Goal: Task Accomplishment & Management: Manage account settings

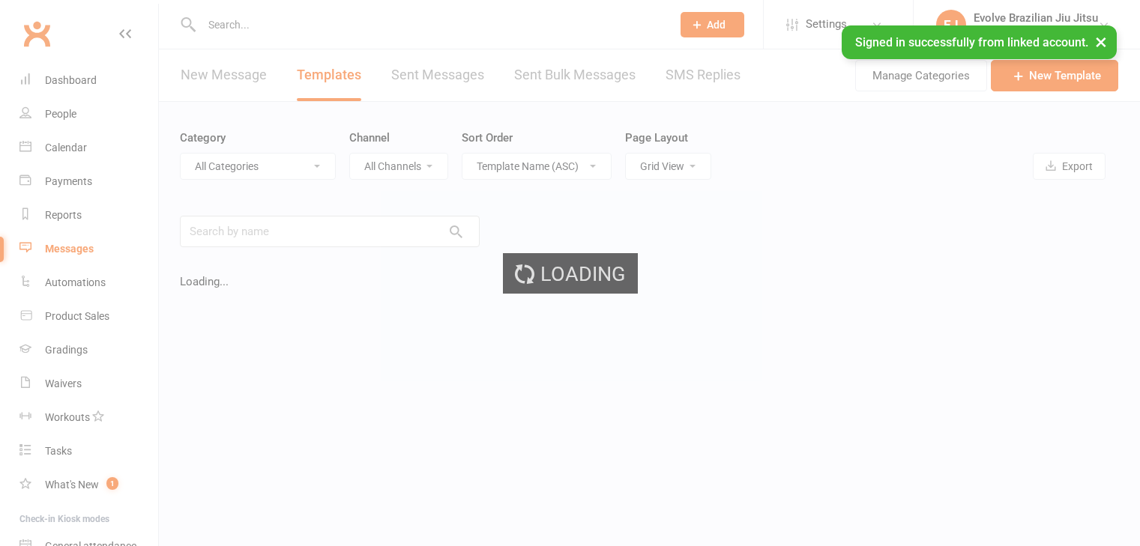
select select "grid"
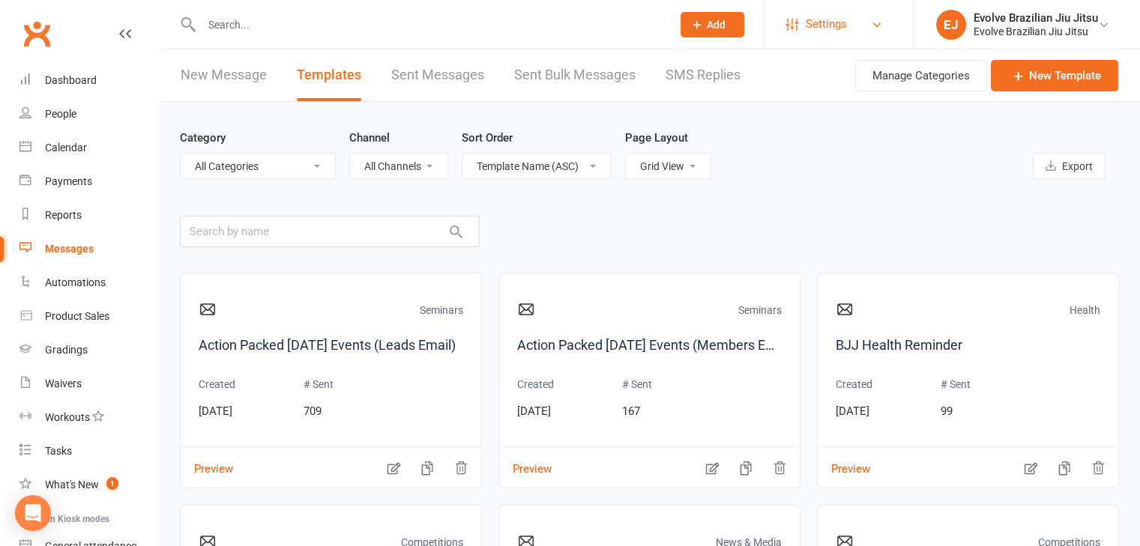
click at [798, 28] on link "Settings" at bounding box center [838, 24] width 104 height 34
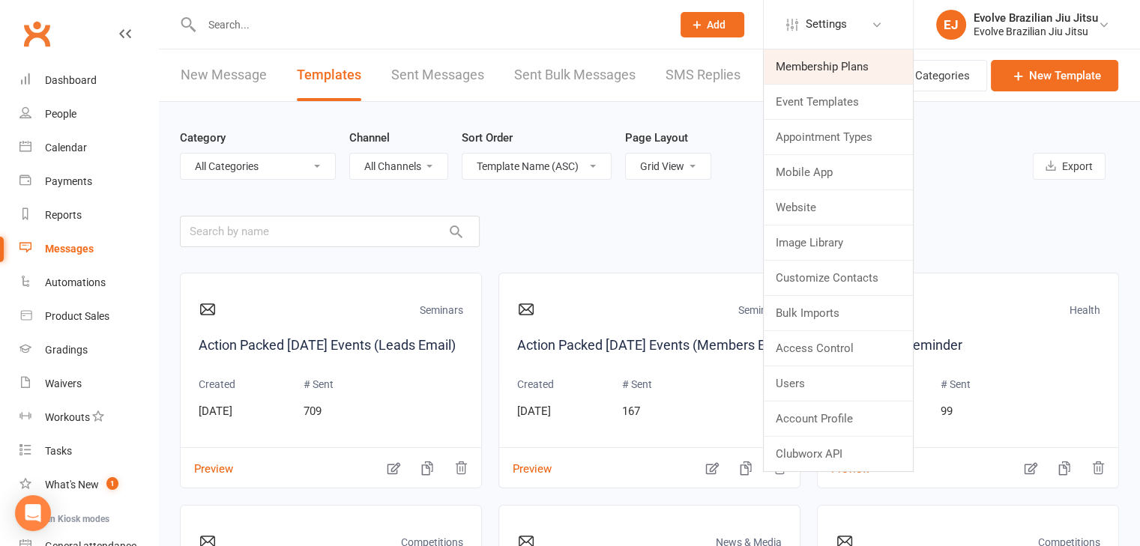
click at [809, 59] on link "Membership Plans" at bounding box center [838, 66] width 149 height 34
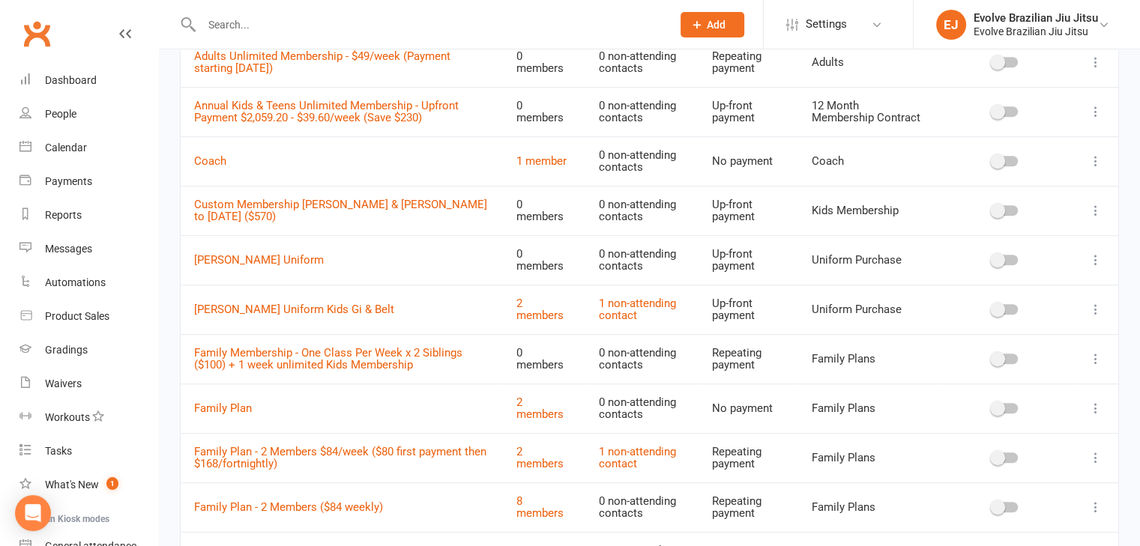
scroll to position [1012, 0]
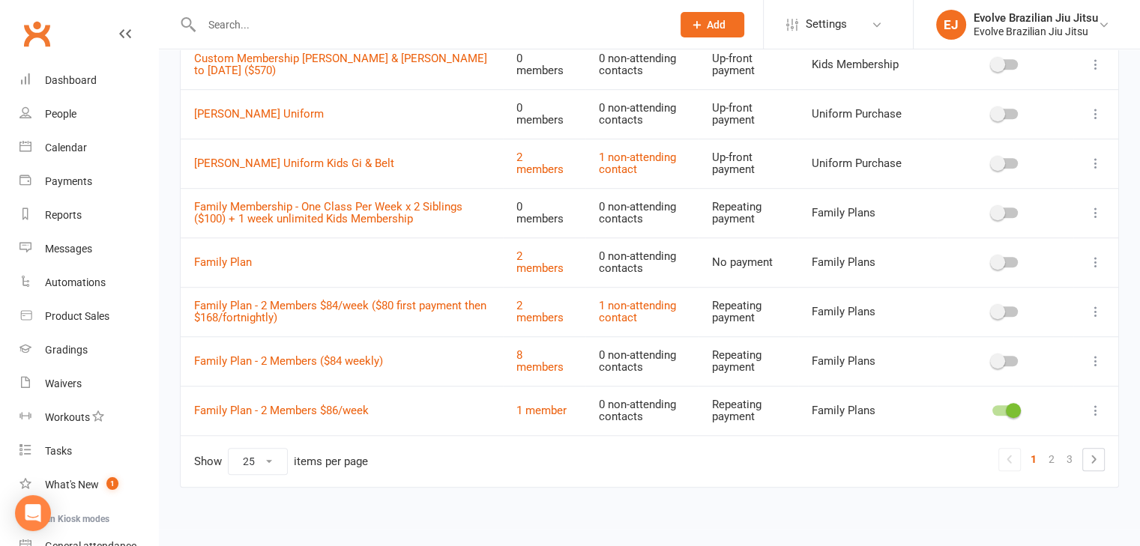
click at [273, 452] on select "10 25 50 100" at bounding box center [258, 461] width 58 height 25
select select "100"
click at [229, 449] on select "10 25 50 100" at bounding box center [258, 461] width 58 height 25
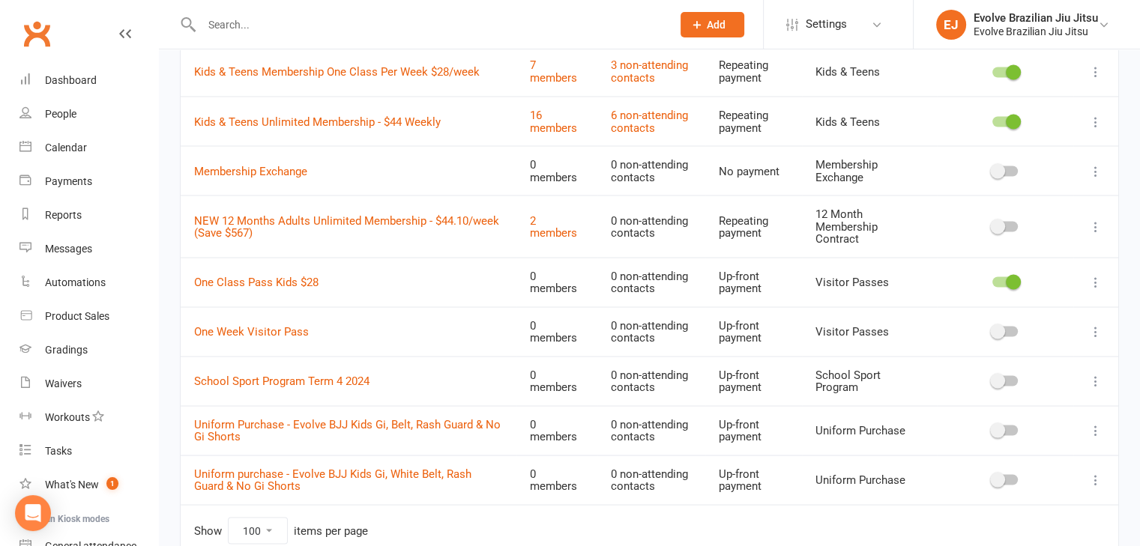
scroll to position [2744, 0]
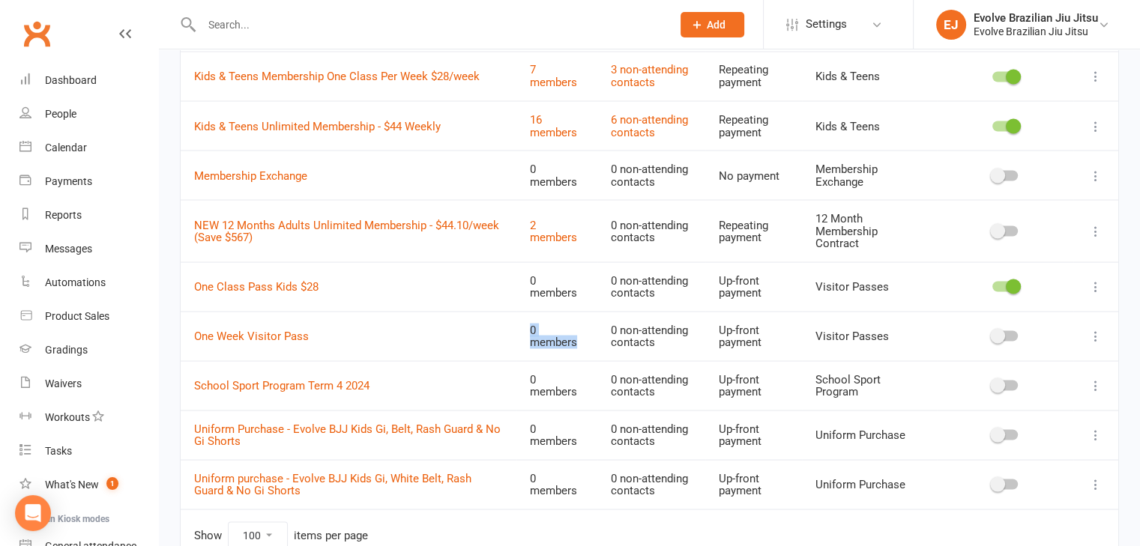
drag, startPoint x: 576, startPoint y: 331, endPoint x: 517, endPoint y: 319, distance: 60.3
click at [517, 319] on td "0 members" at bounding box center [556, 335] width 81 height 49
click at [591, 341] on td "0 members" at bounding box center [556, 335] width 81 height 49
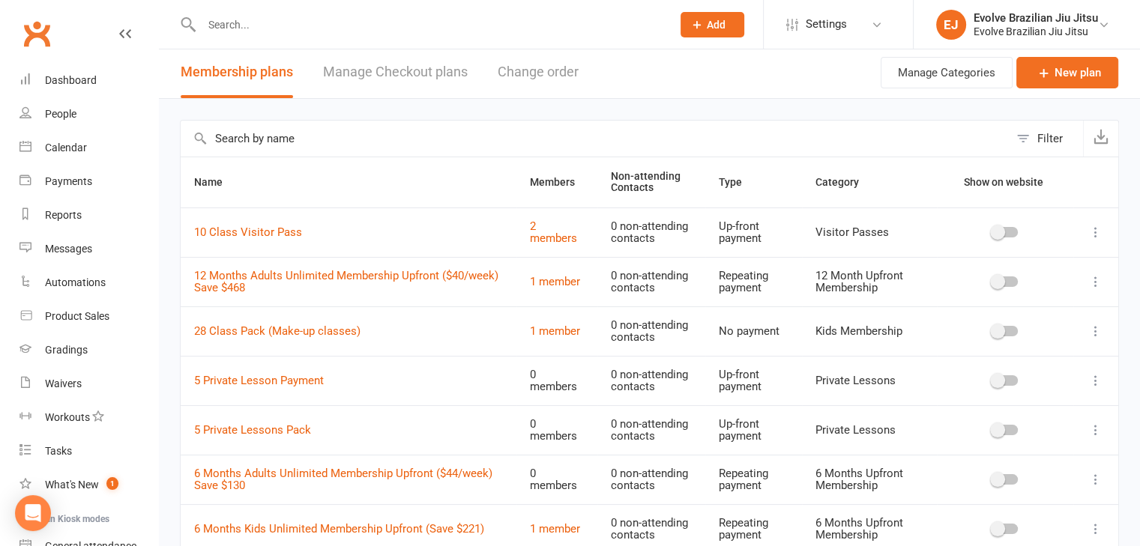
scroll to position [0, 0]
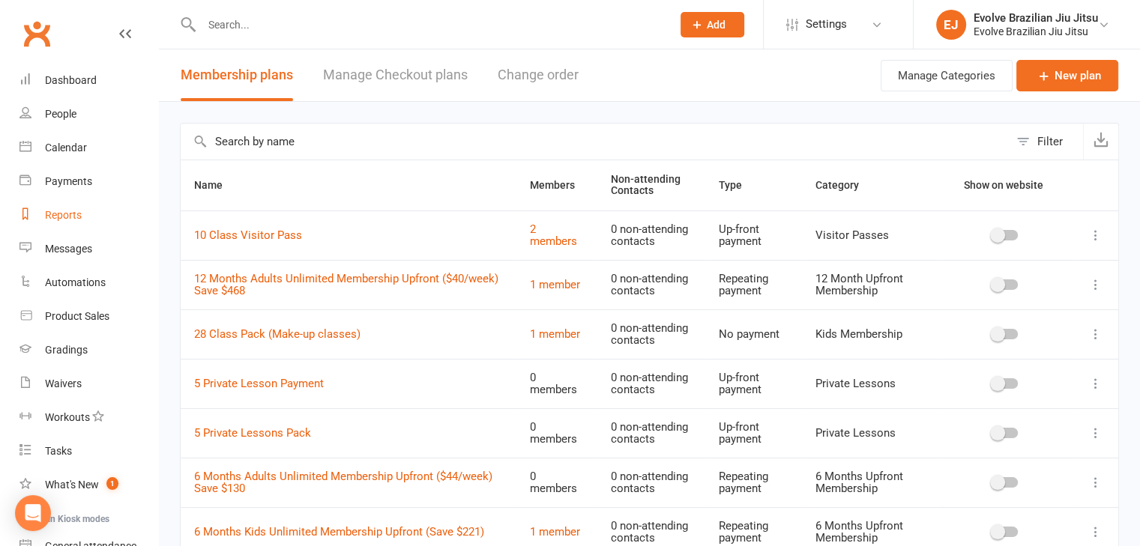
click at [63, 220] on div "Reports" at bounding box center [63, 215] width 37 height 12
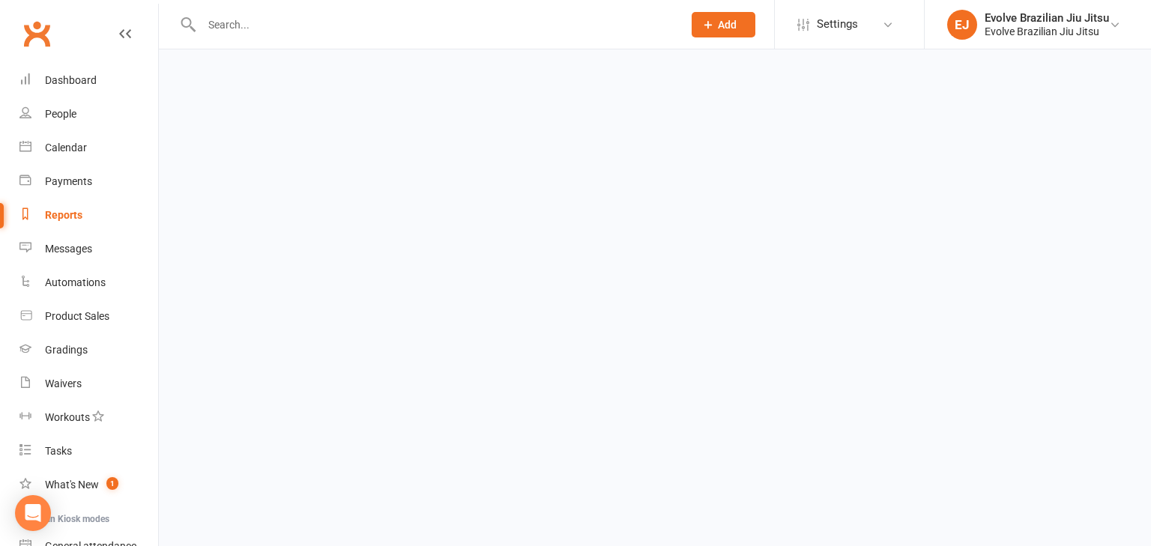
select select "100"
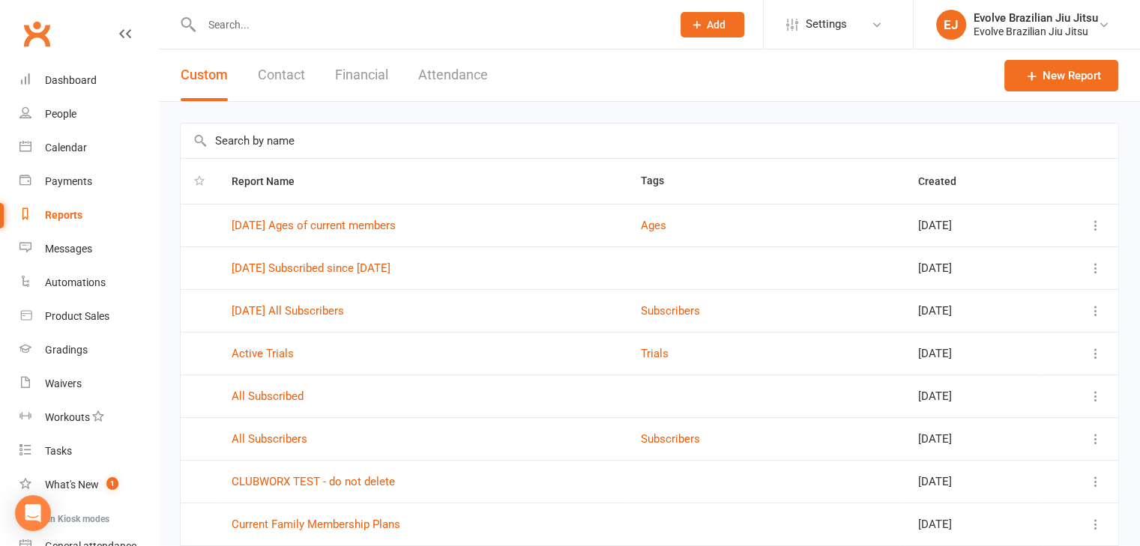
click at [277, 26] on input "text" at bounding box center [429, 24] width 464 height 21
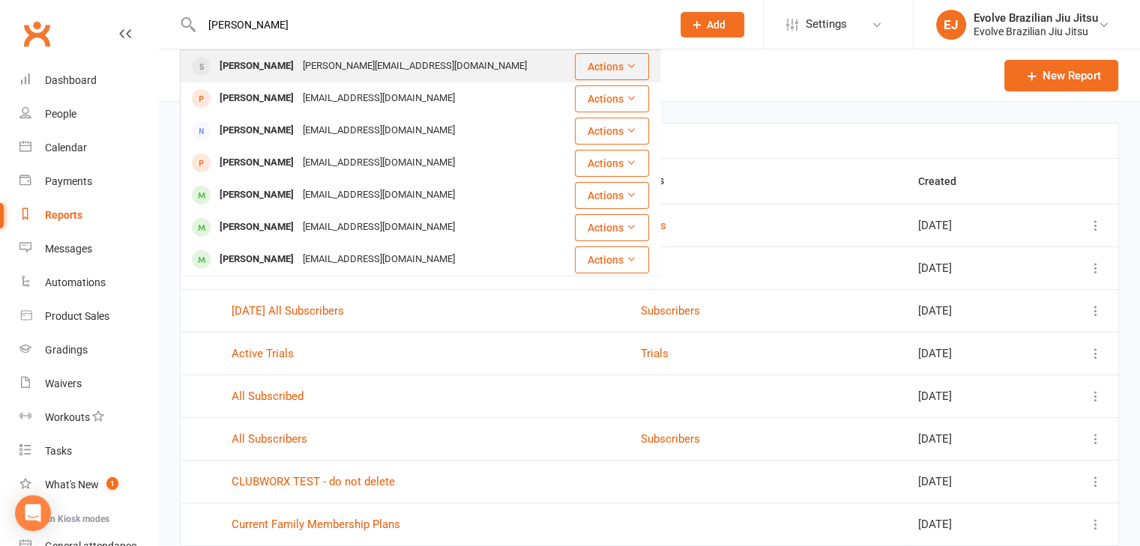
type input "[PERSON_NAME]"
click at [298, 68] on div "[PERSON_NAME][EMAIL_ADDRESS][DOMAIN_NAME]" at bounding box center [414, 66] width 233 height 22
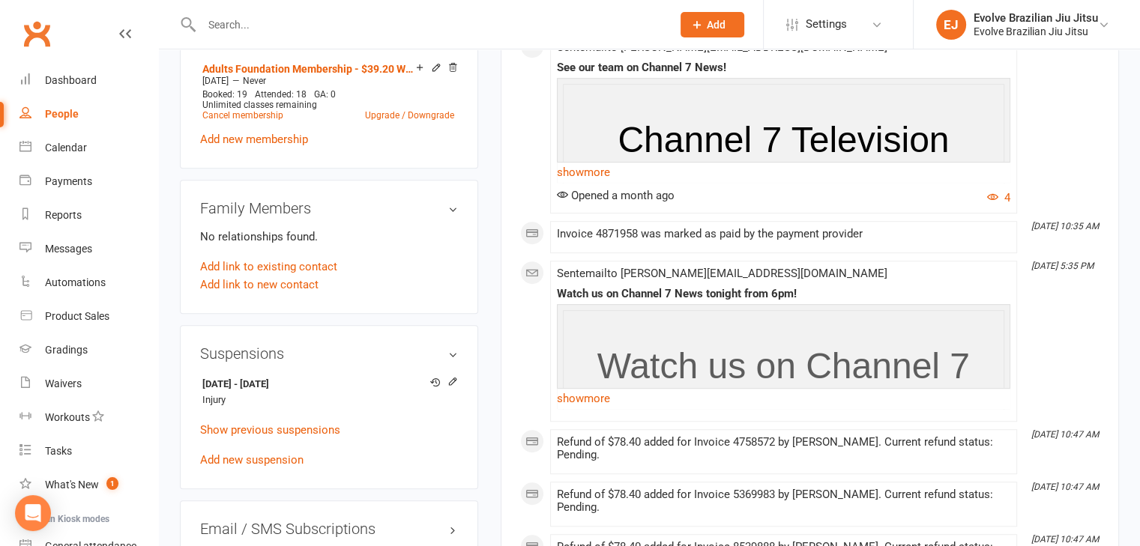
scroll to position [878, 0]
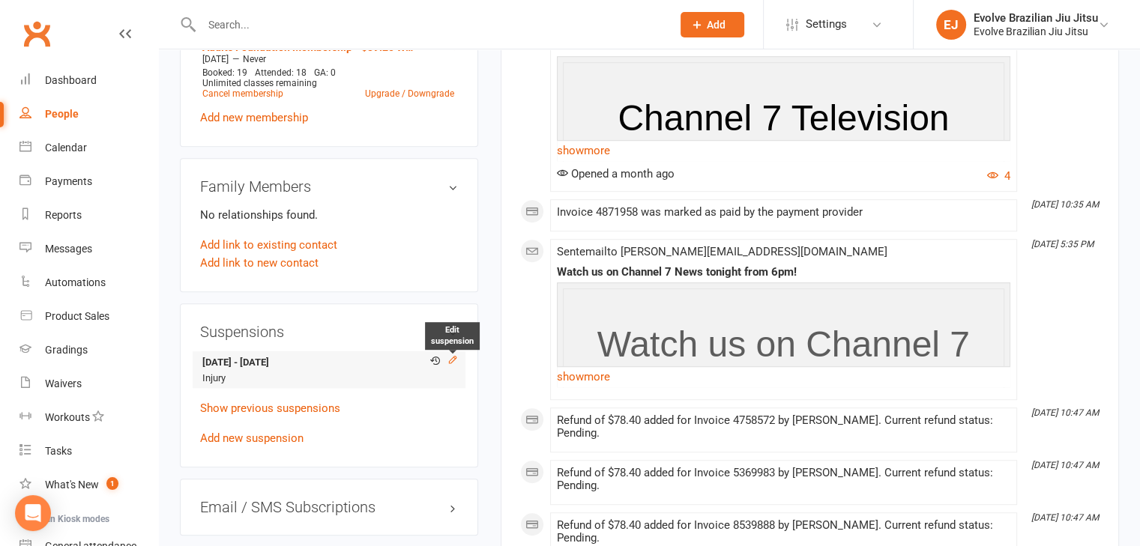
click at [451, 357] on icon at bounding box center [452, 360] width 7 height 7
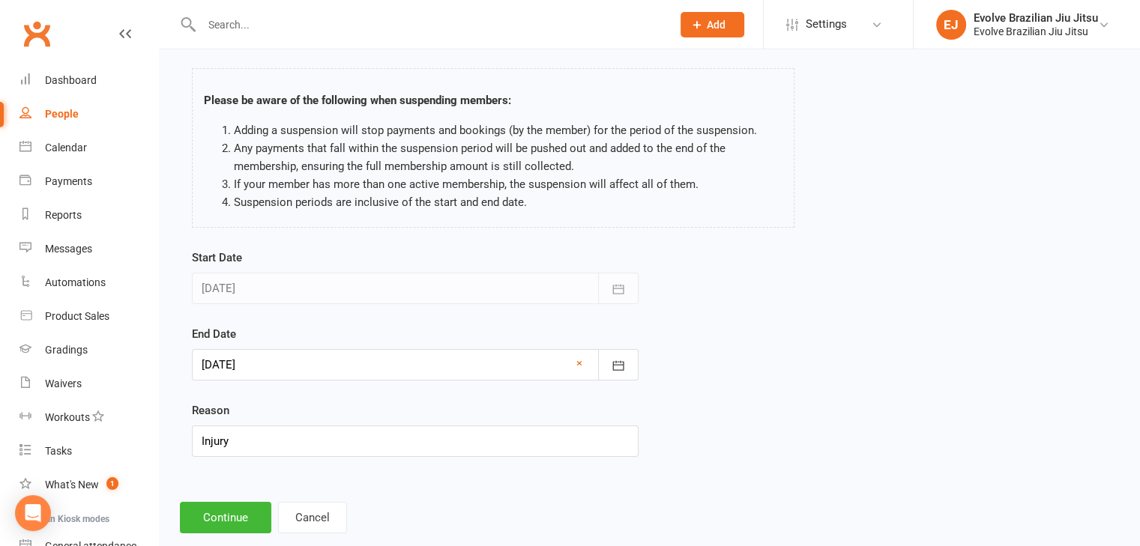
scroll to position [65, 0]
click at [504, 360] on div at bounding box center [415, 364] width 447 height 31
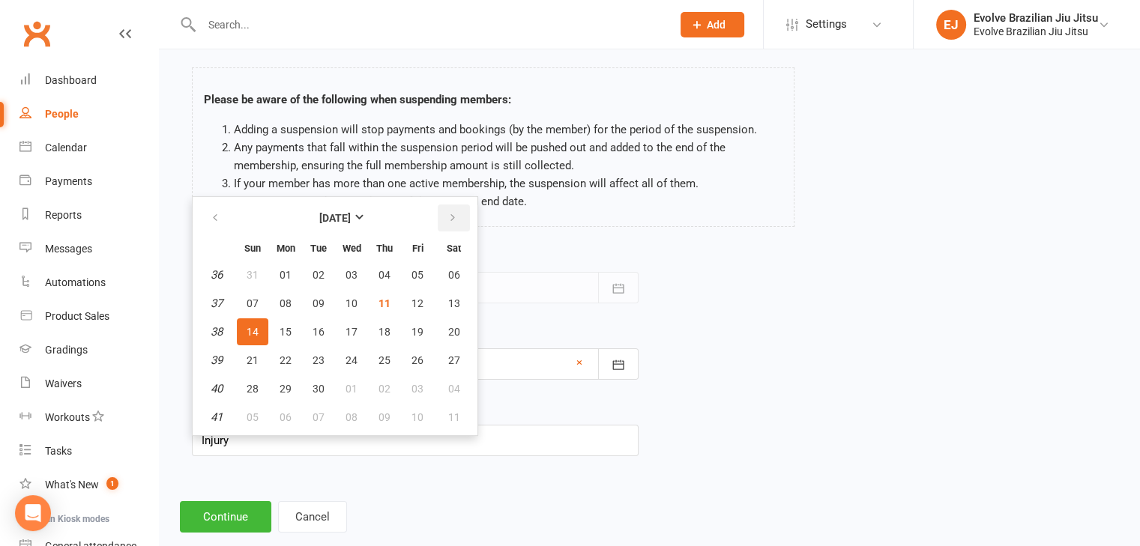
click at [445, 223] on button "button" at bounding box center [454, 218] width 32 height 27
click at [286, 328] on span "10" at bounding box center [286, 332] width 12 height 12
type input "[DATE]"
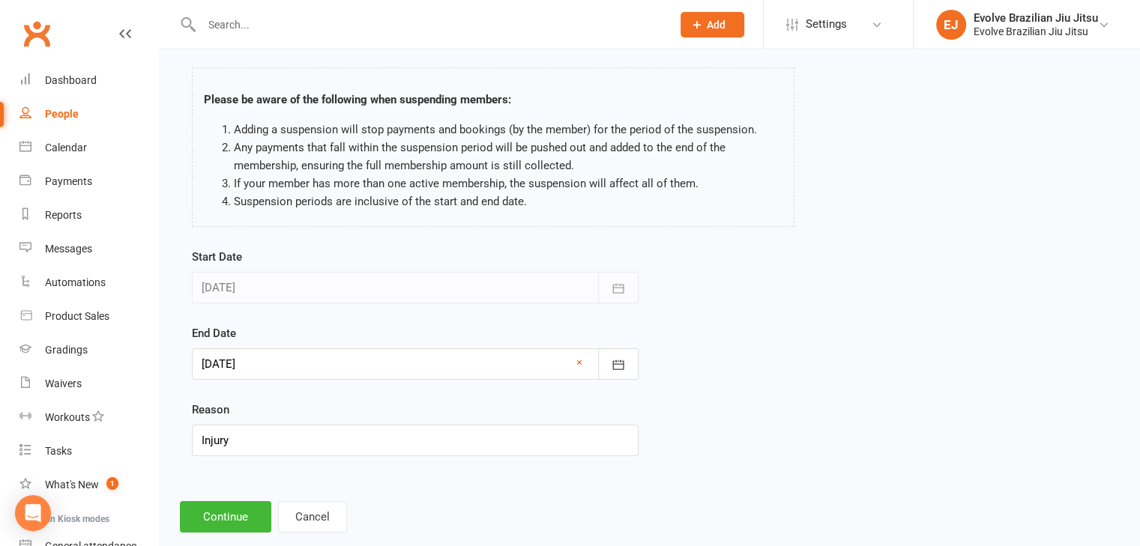
scroll to position [92, 0]
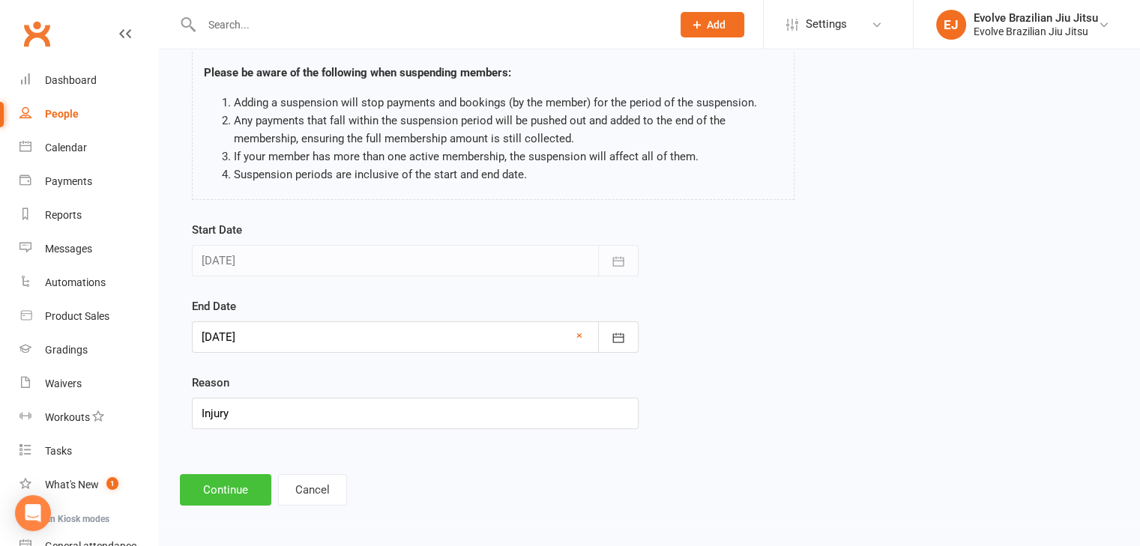
click at [226, 482] on button "Continue" at bounding box center [225, 489] width 91 height 31
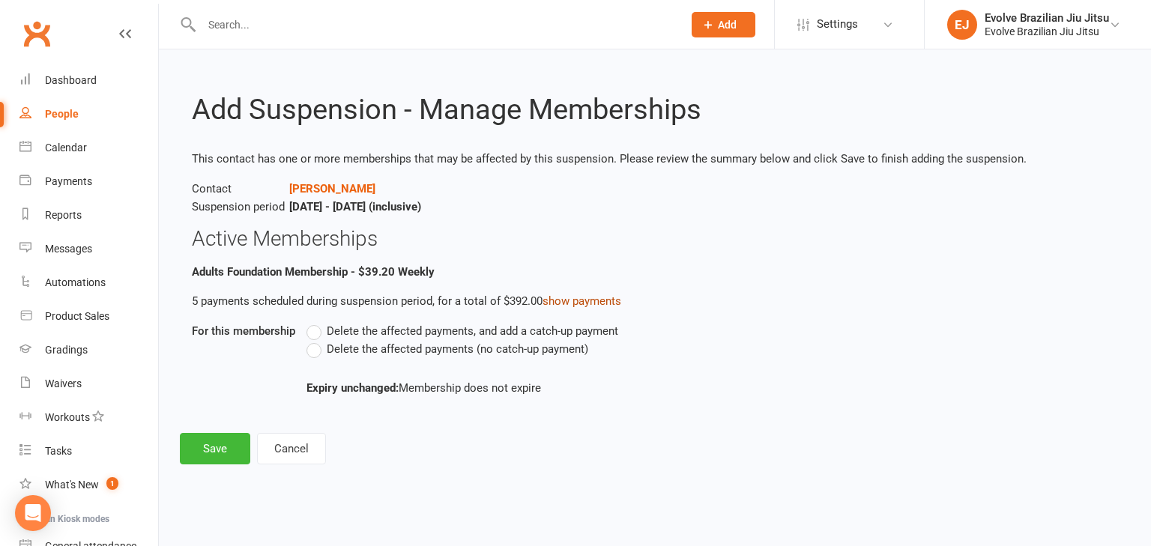
click at [564, 296] on link "show payments" at bounding box center [582, 301] width 79 height 13
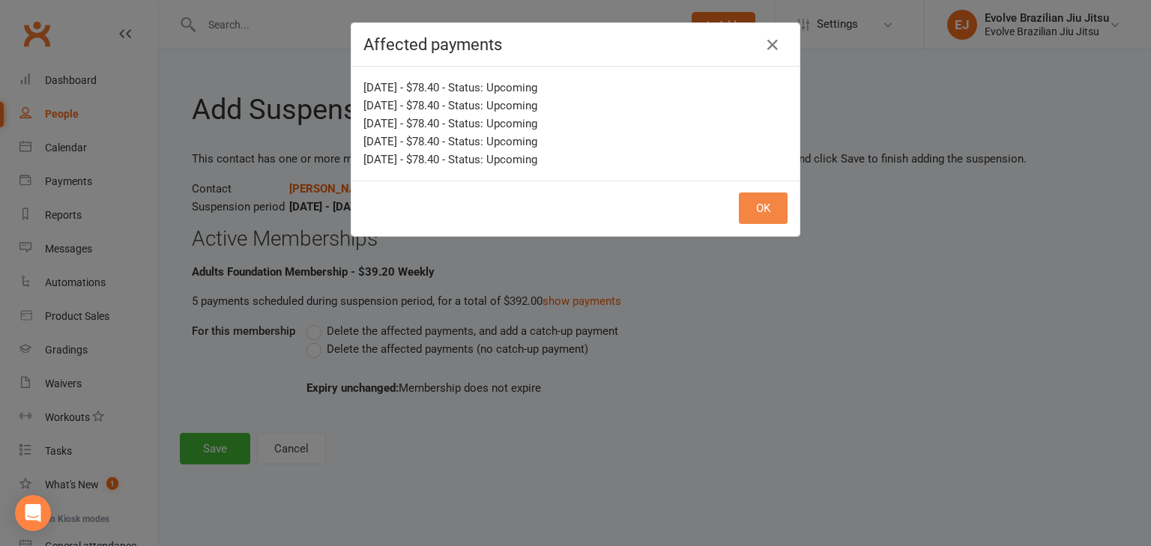
click at [748, 214] on button "OK" at bounding box center [763, 208] width 49 height 31
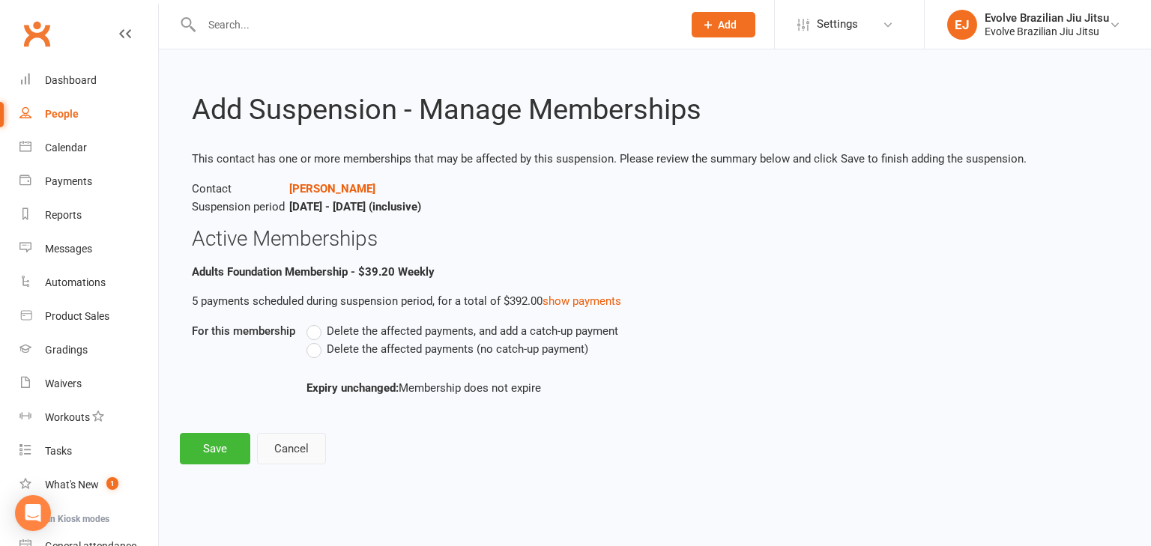
click at [306, 442] on button "Cancel" at bounding box center [291, 448] width 69 height 31
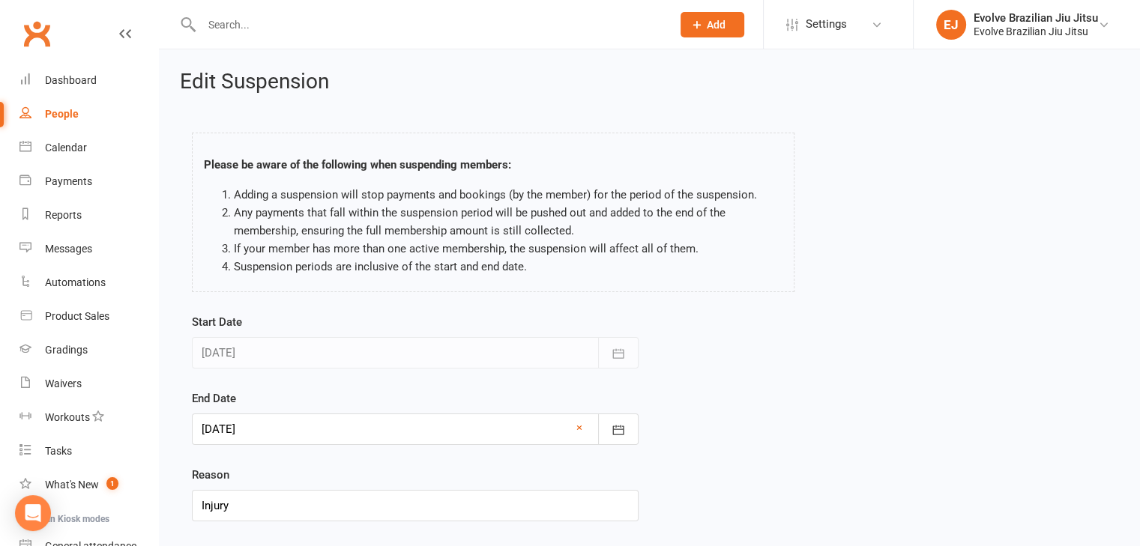
scroll to position [92, 0]
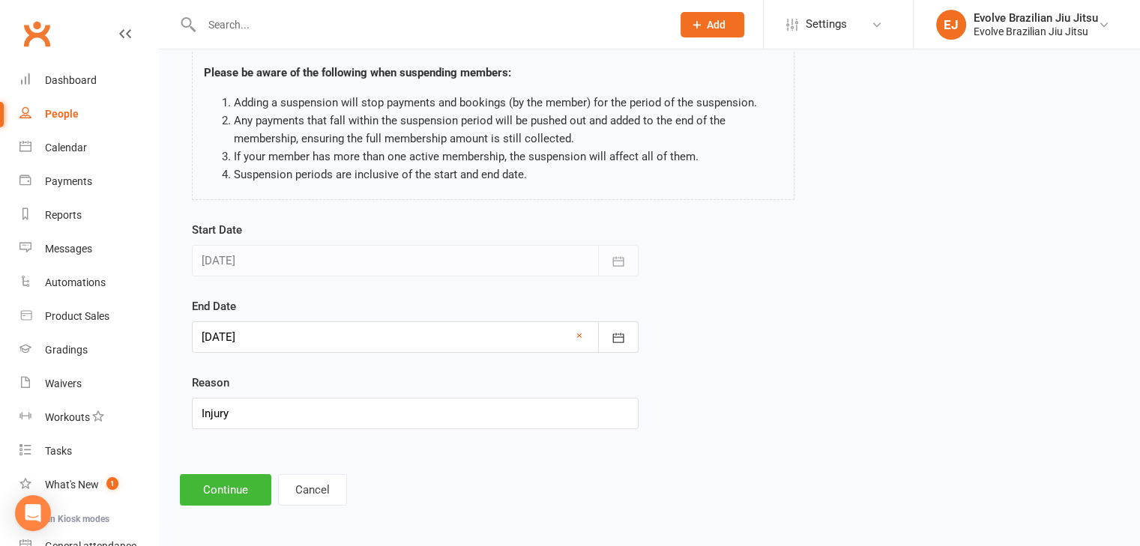
click at [573, 333] on div at bounding box center [415, 337] width 447 height 31
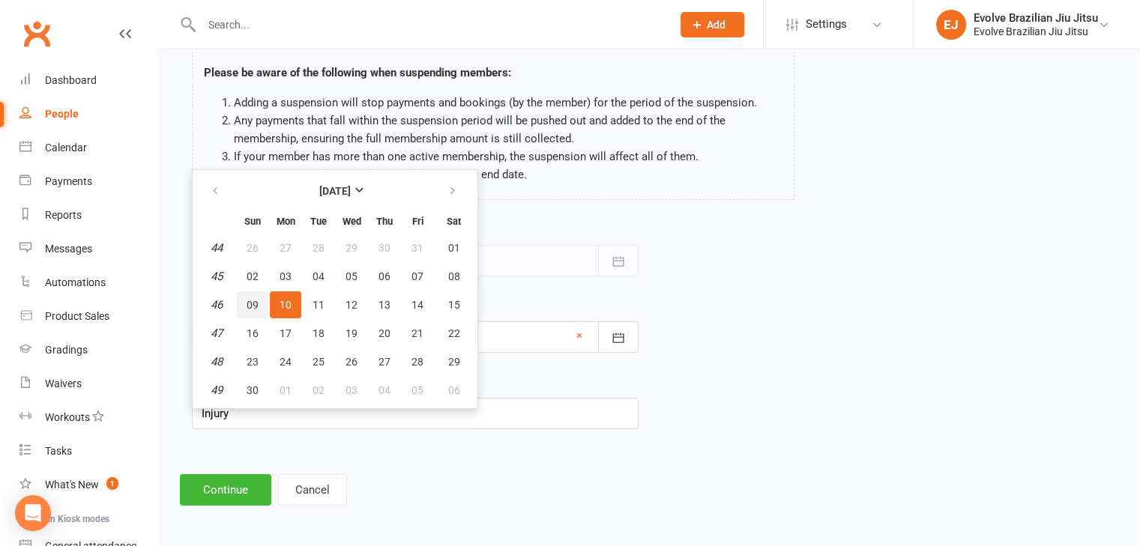
click at [265, 309] on button "09" at bounding box center [252, 305] width 31 height 27
type input "[DATE]"
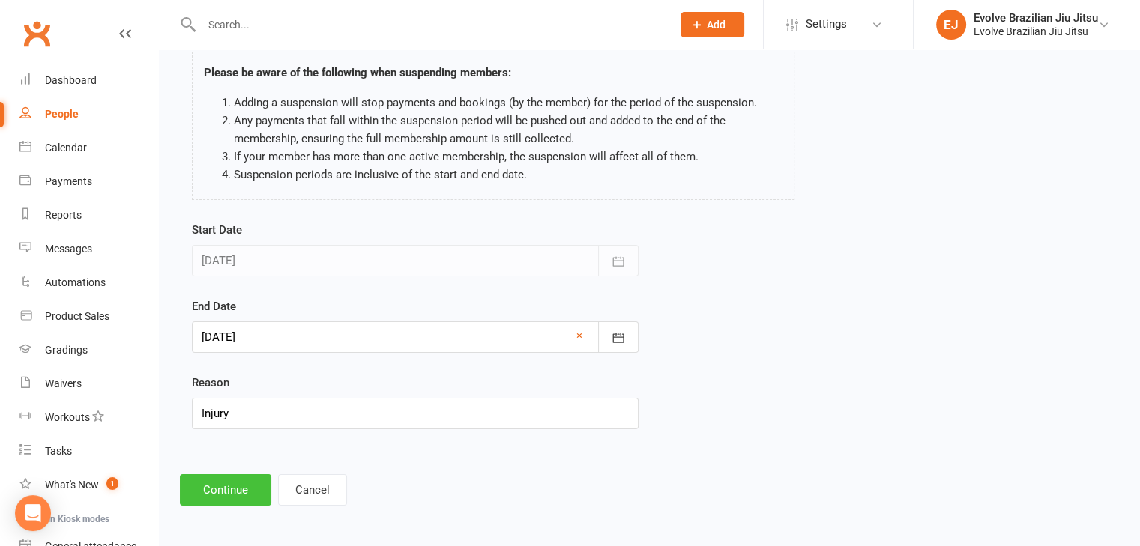
click at [228, 492] on button "Continue" at bounding box center [225, 489] width 91 height 31
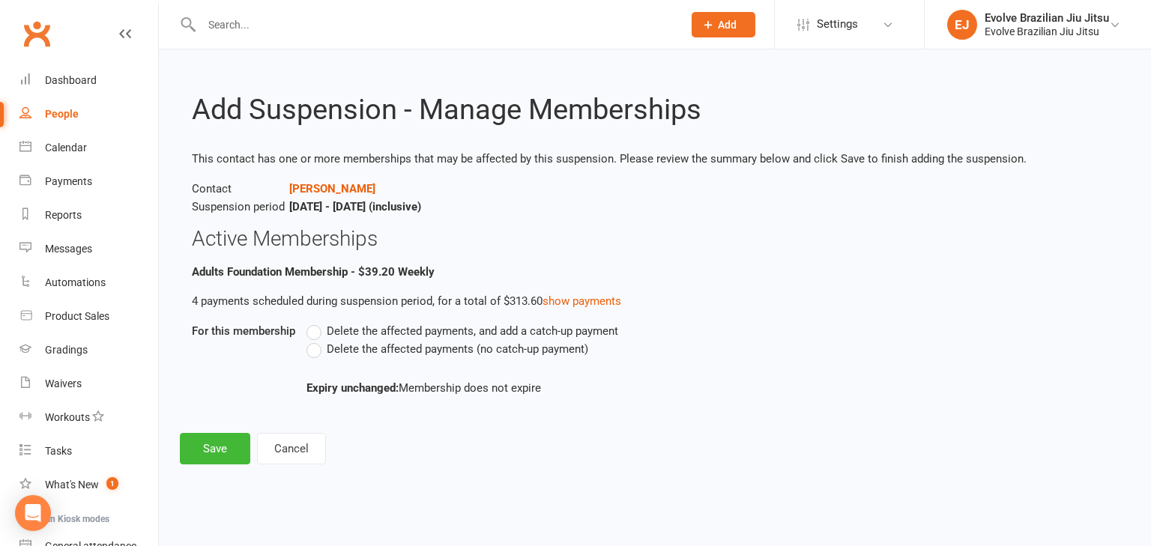
click at [574, 311] on li "Adults Foundation Membership - $39.20 Weekly 4 payments scheduled during suspen…" at bounding box center [655, 336] width 926 height 146
click at [571, 304] on link "show payments" at bounding box center [582, 301] width 79 height 13
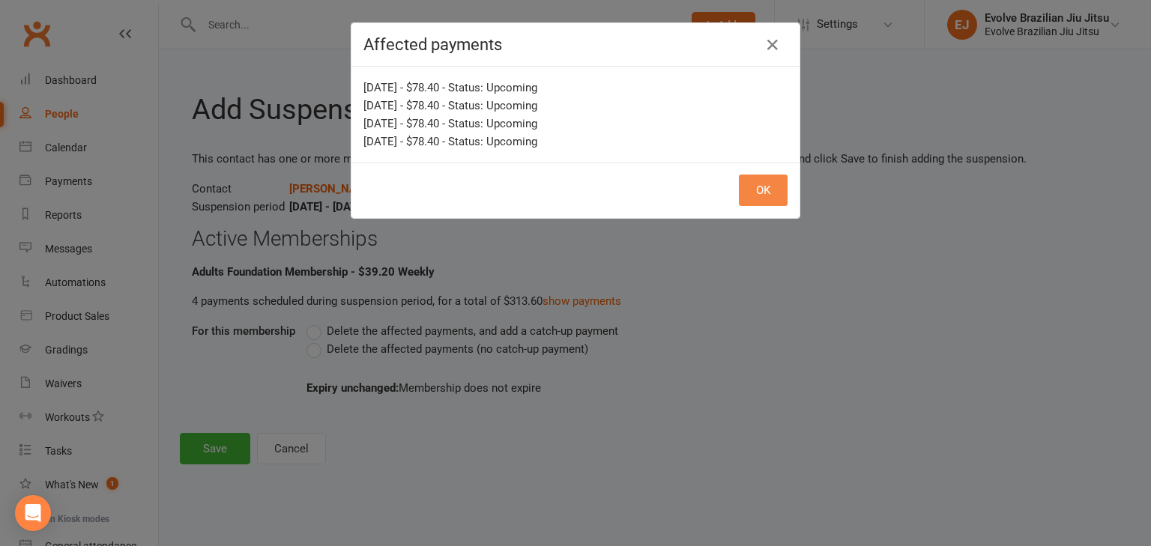
click at [751, 191] on button "OK" at bounding box center [763, 190] width 49 height 31
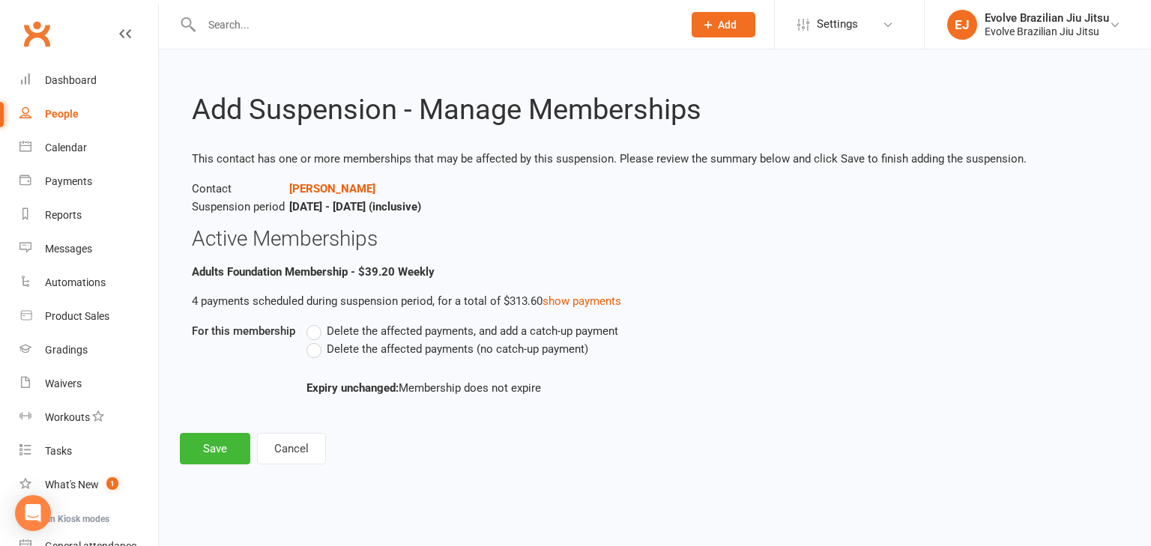
click at [318, 349] on label "Delete the affected payments (no catch-up payment)" at bounding box center [448, 349] width 282 height 18
click at [316, 340] on input "Delete the affected payments (no catch-up payment)" at bounding box center [312, 340] width 10 height 0
click at [217, 450] on button "Save" at bounding box center [215, 448] width 70 height 31
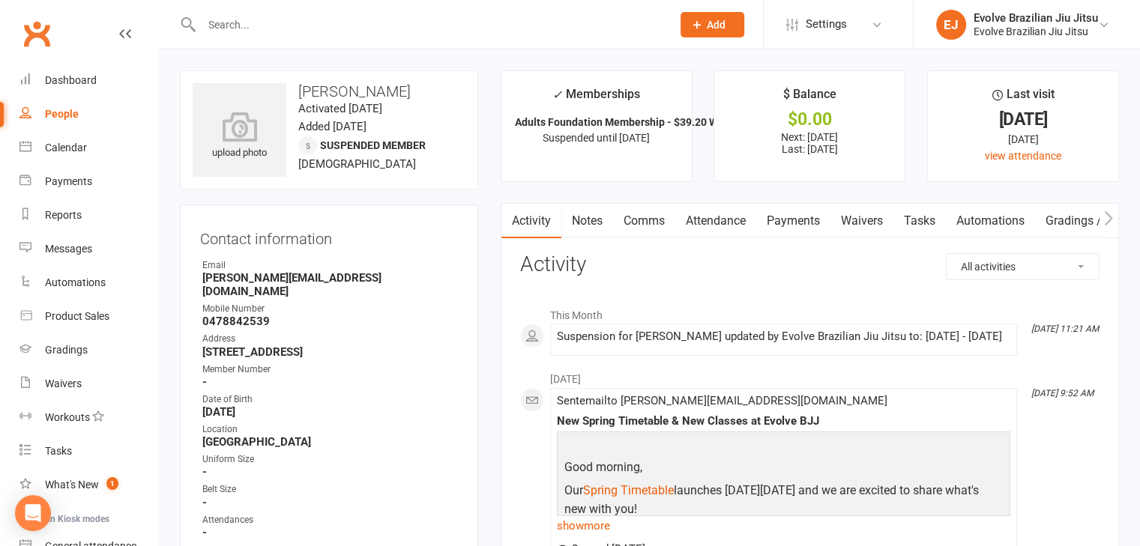
click at [628, 265] on h3 "Activity" at bounding box center [809, 264] width 579 height 23
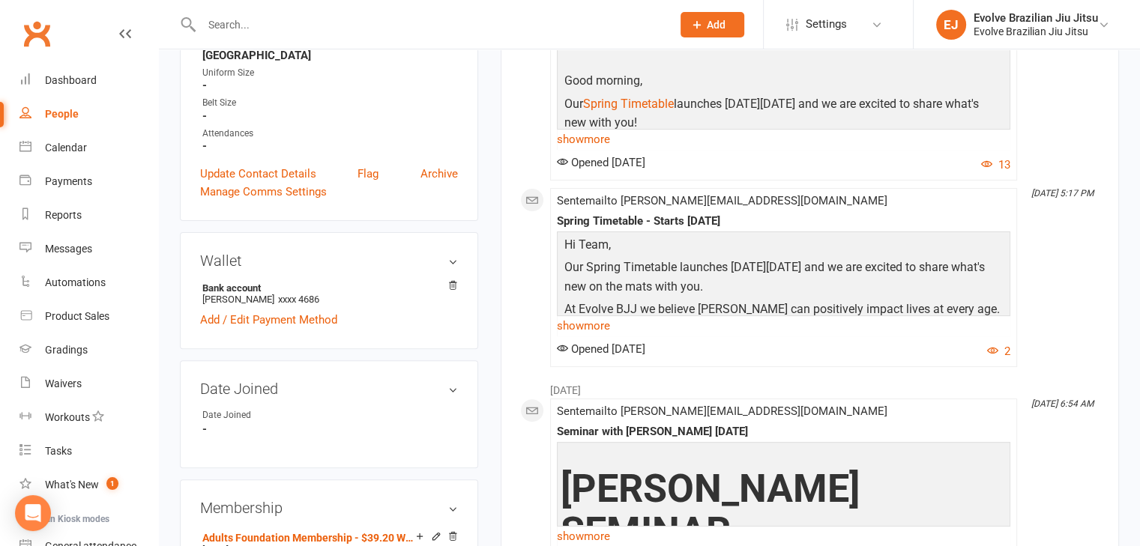
scroll to position [369, 0]
